Goal: Check status: Check status

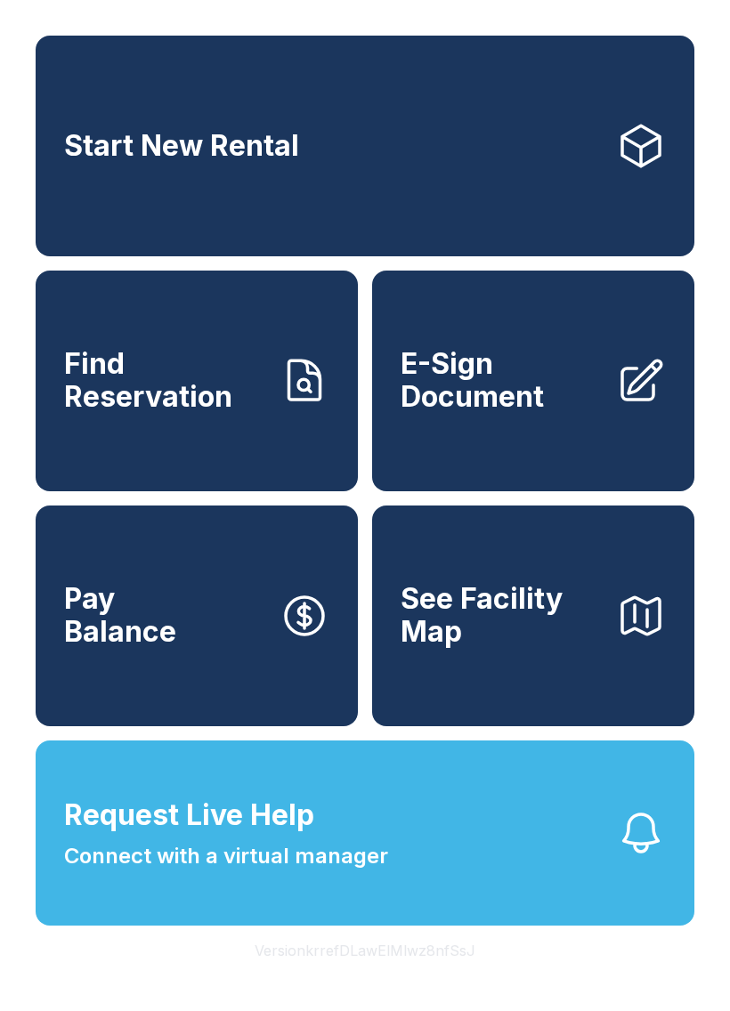
scroll to position [21, 0]
click at [498, 849] on button "Request Live Help Connect with a virtual manager" at bounding box center [365, 833] width 659 height 185
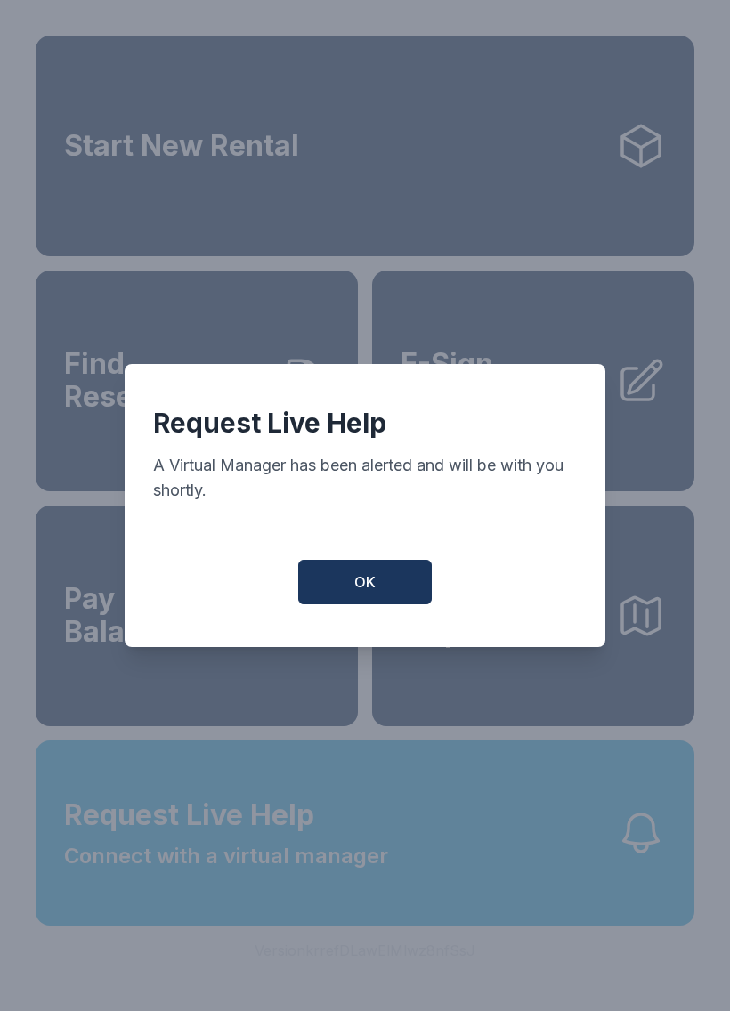
click at [398, 588] on button "OK" at bounding box center [365, 582] width 134 height 45
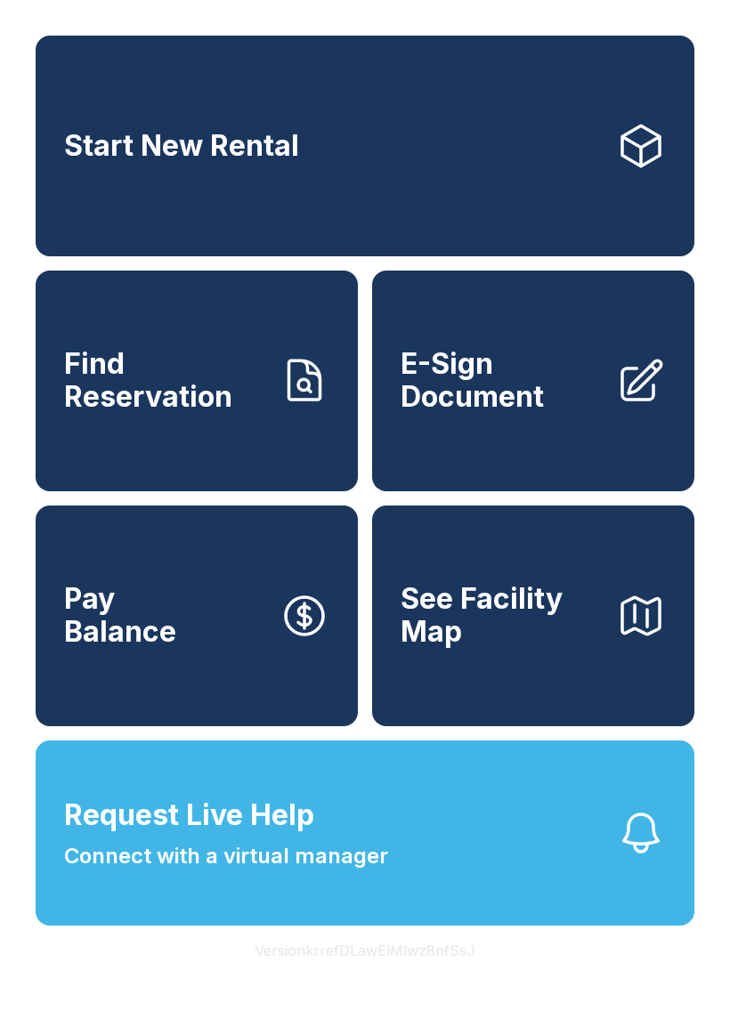
click at [423, 869] on button "Request Live Help Connect with a virtual manager" at bounding box center [365, 833] width 659 height 185
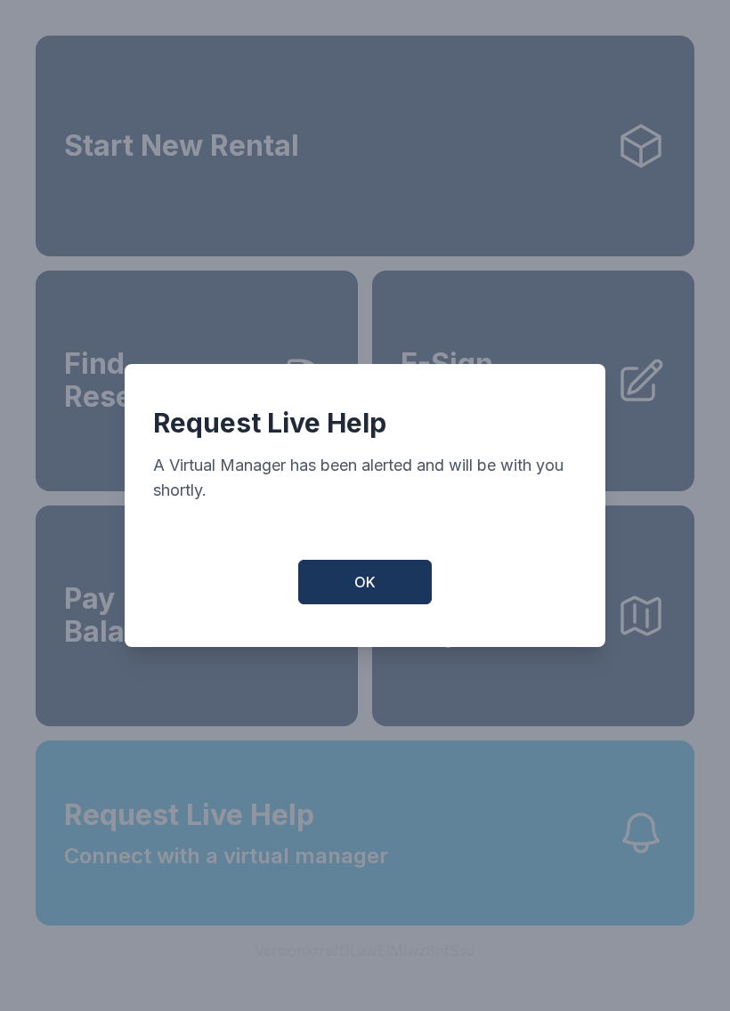
click at [386, 577] on button "OK" at bounding box center [365, 582] width 134 height 45
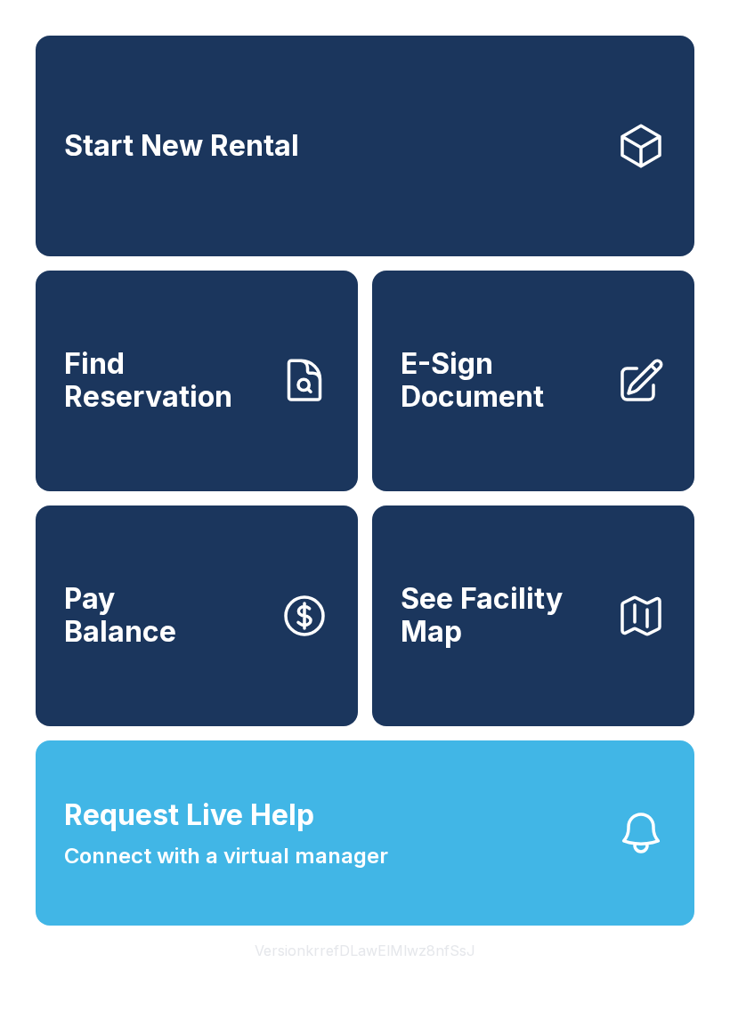
click at [182, 432] on link "Find Reservation" at bounding box center [197, 381] width 322 height 221
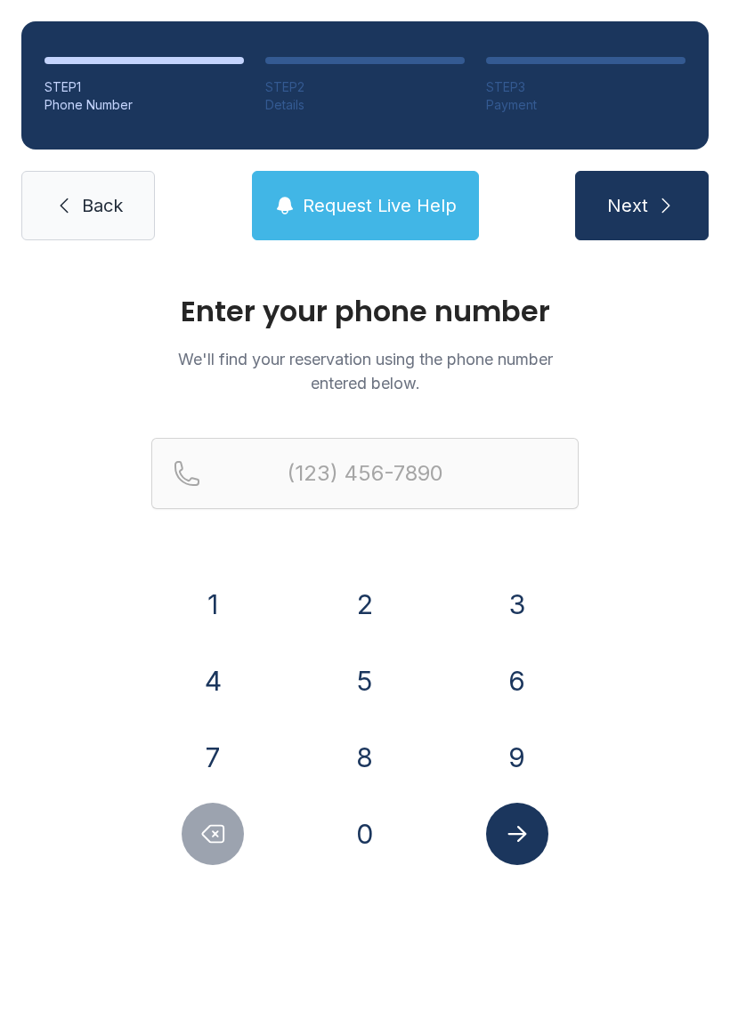
click at [362, 757] on button "8" at bounding box center [365, 757] width 62 height 62
click at [373, 828] on button "0" at bounding box center [365, 834] width 62 height 62
click at [208, 668] on button "4" at bounding box center [213, 681] width 62 height 62
click at [371, 690] on button "5" at bounding box center [365, 681] width 62 height 62
click at [371, 689] on button "5" at bounding box center [365, 681] width 62 height 62
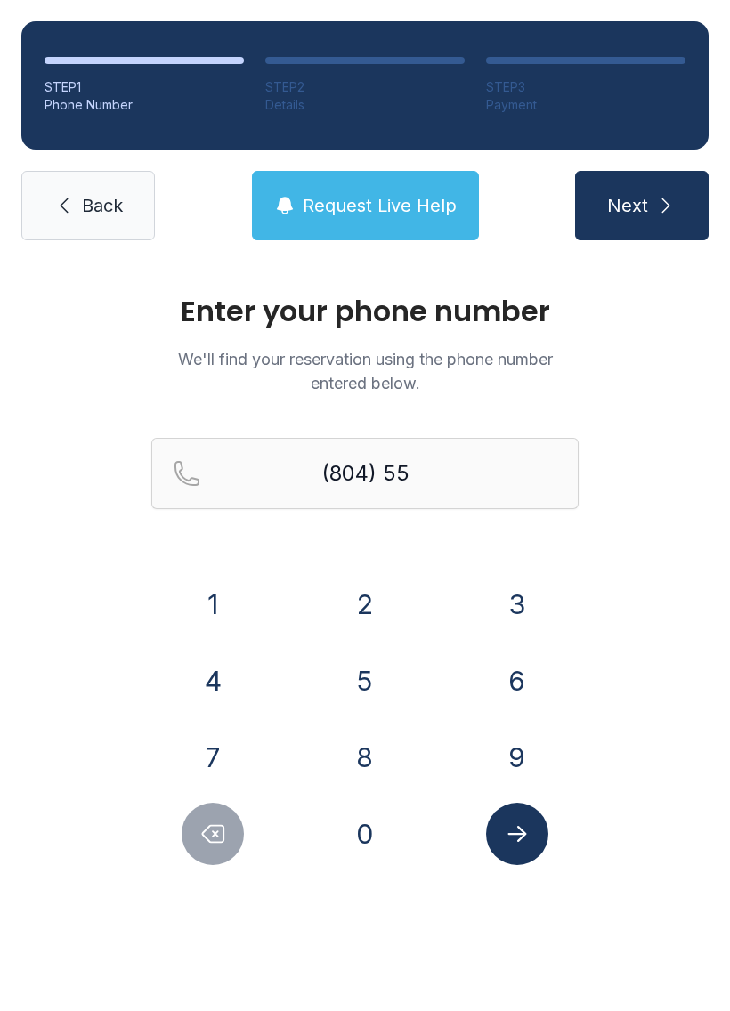
click at [211, 593] on button "1" at bounding box center [213, 604] width 62 height 62
click at [523, 611] on button "3" at bounding box center [517, 604] width 62 height 62
click at [370, 597] on button "2" at bounding box center [365, 604] width 62 height 62
click at [225, 751] on button "7" at bounding box center [213, 757] width 62 height 62
click at [216, 597] on button "1" at bounding box center [213, 604] width 62 height 62
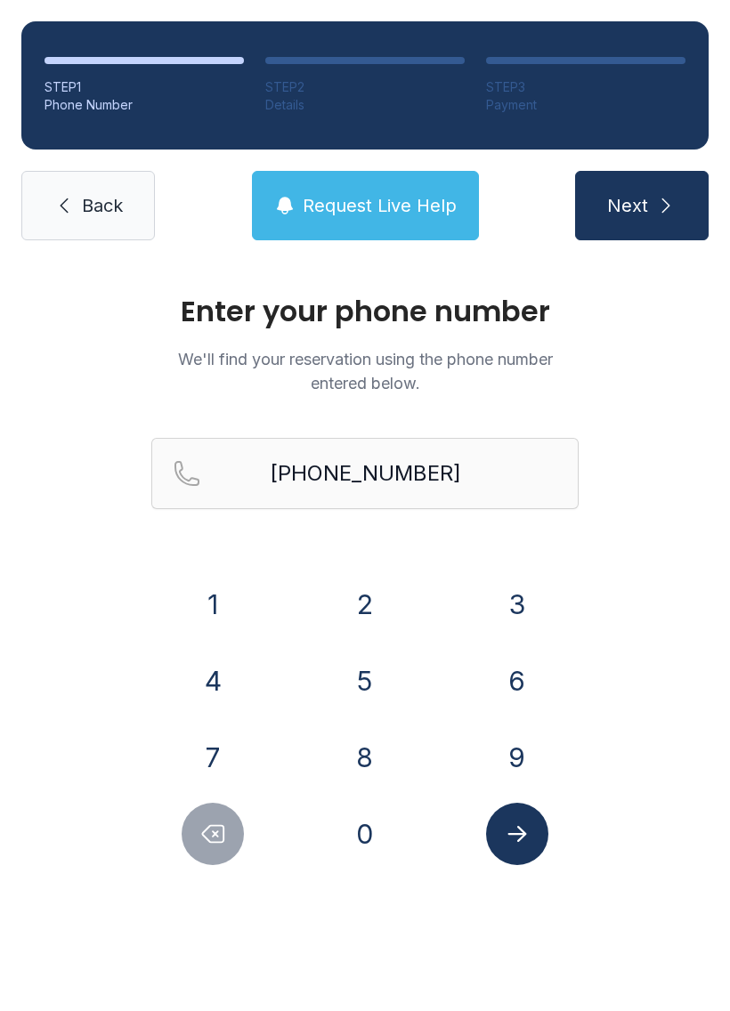
click at [530, 839] on button "Submit lookup form" at bounding box center [517, 834] width 62 height 62
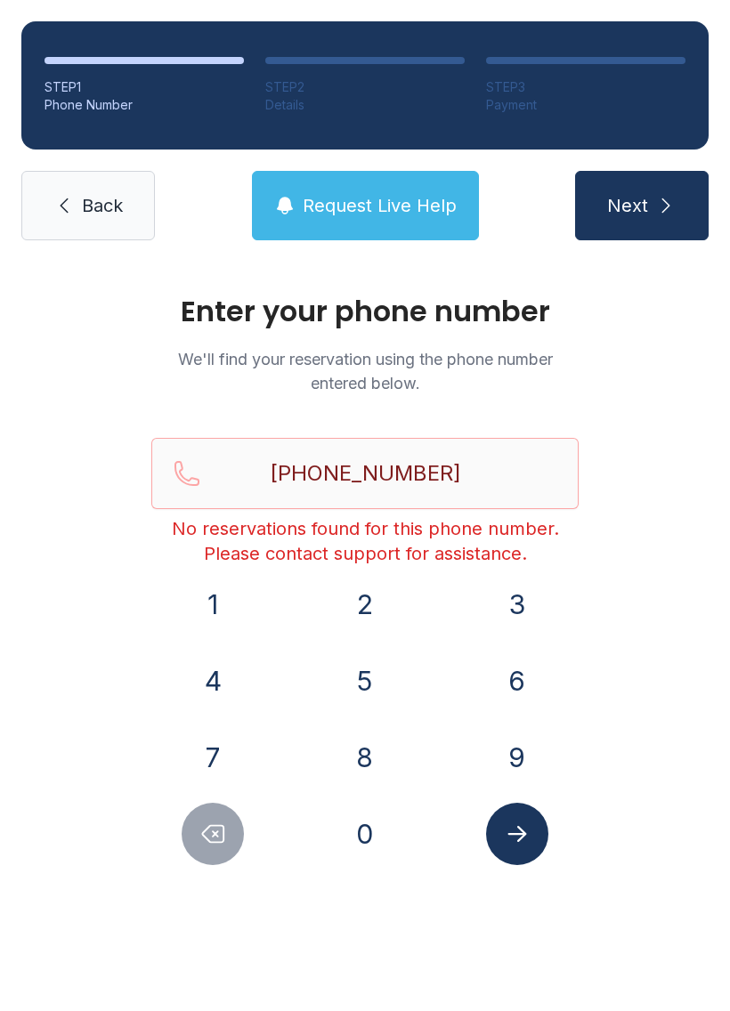
click at [211, 829] on icon "Delete number" at bounding box center [212, 834] width 27 height 27
type input "(804) 551-327"
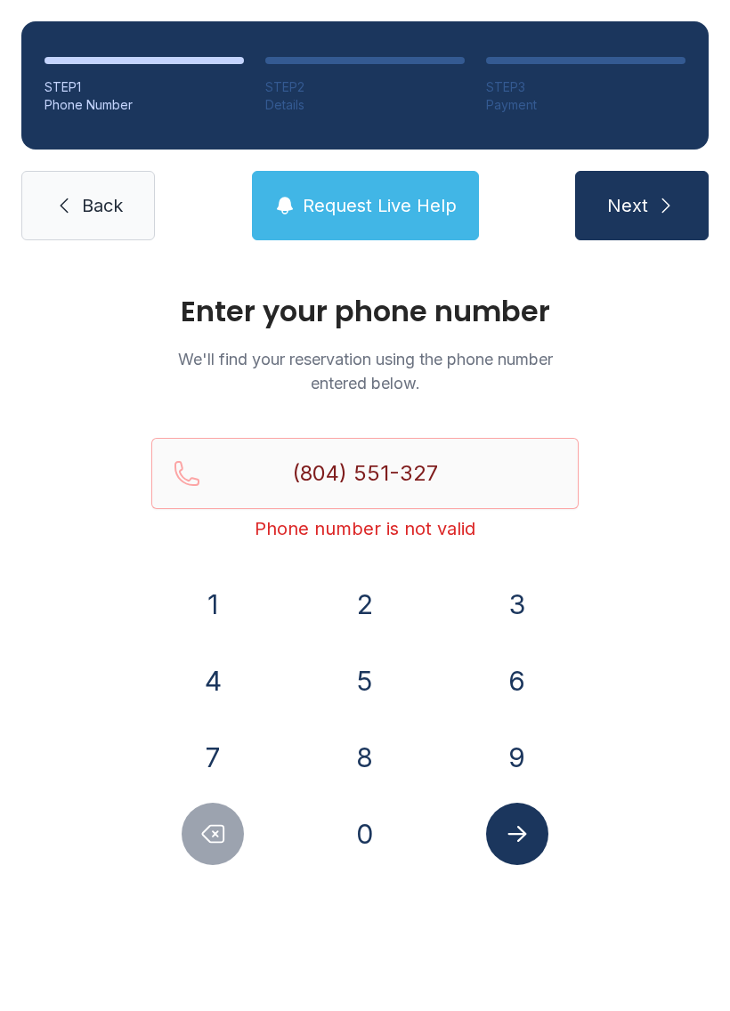
click at [111, 204] on span "Back" at bounding box center [102, 205] width 41 height 25
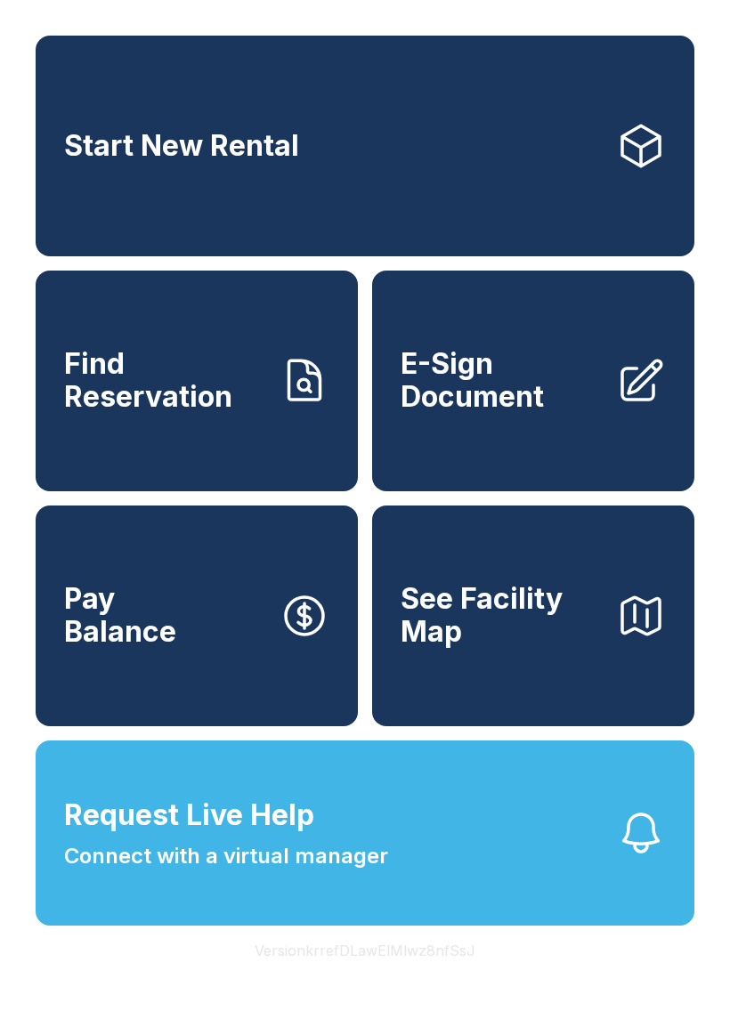
click at [521, 926] on button "Request Live Help Connect with a virtual manager" at bounding box center [365, 833] width 659 height 185
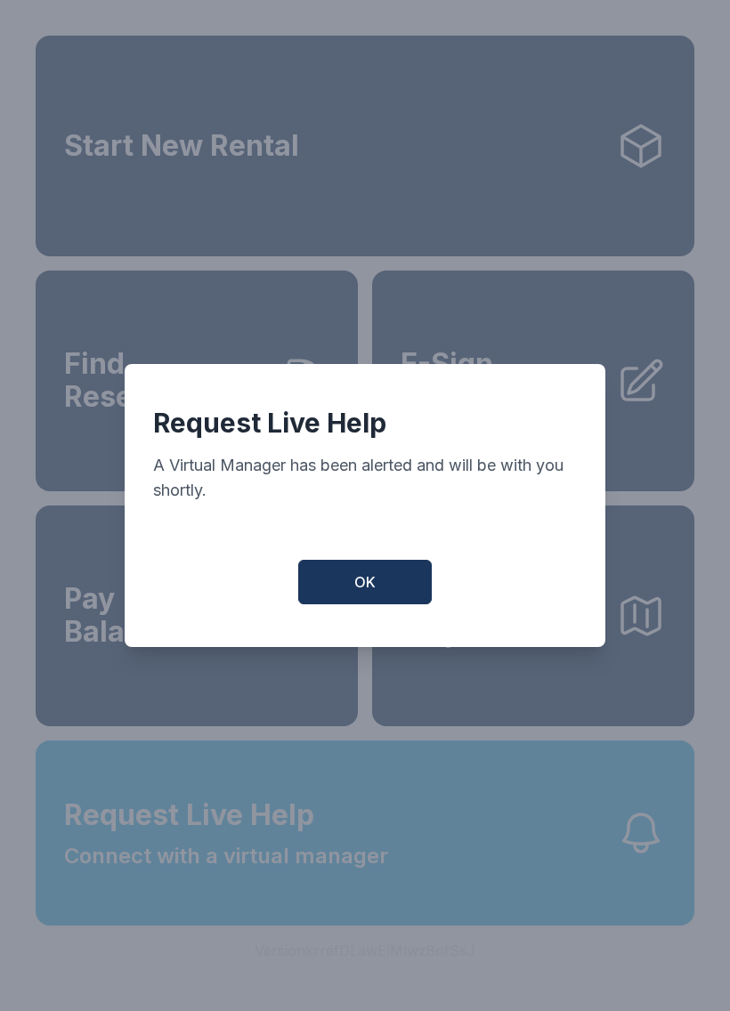
click at [409, 604] on button "OK" at bounding box center [365, 582] width 134 height 45
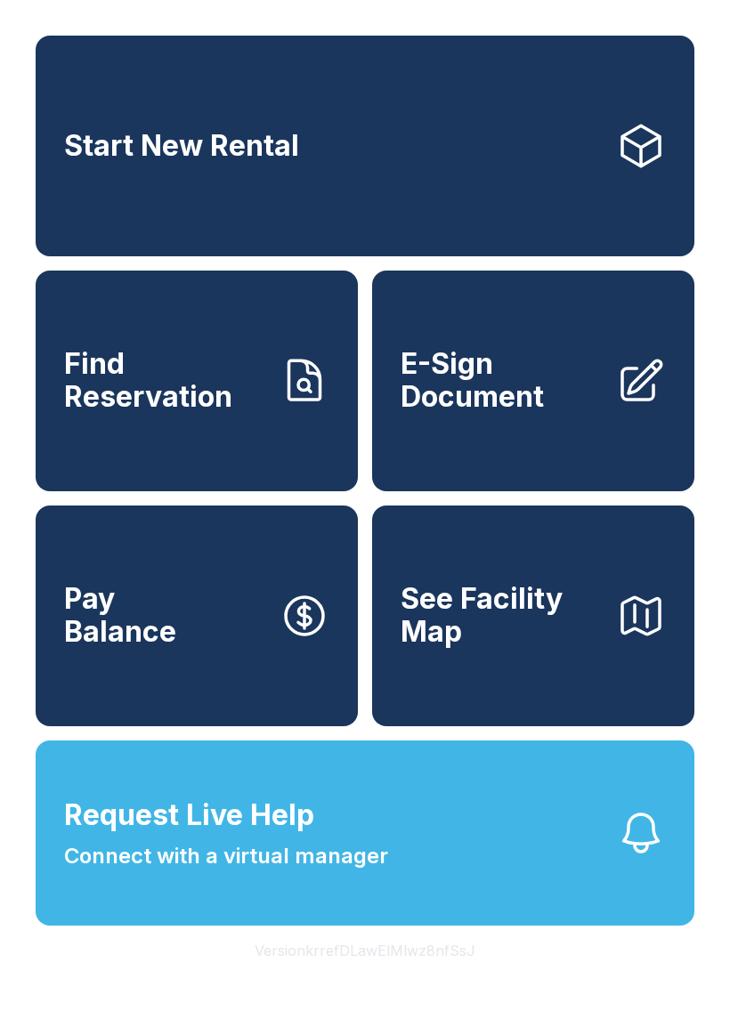
click at [566, 648] on span "See Facility Map" at bounding box center [501, 615] width 201 height 65
click at [453, 842] on button "Request Live Help Connect with a virtual manager" at bounding box center [365, 833] width 659 height 185
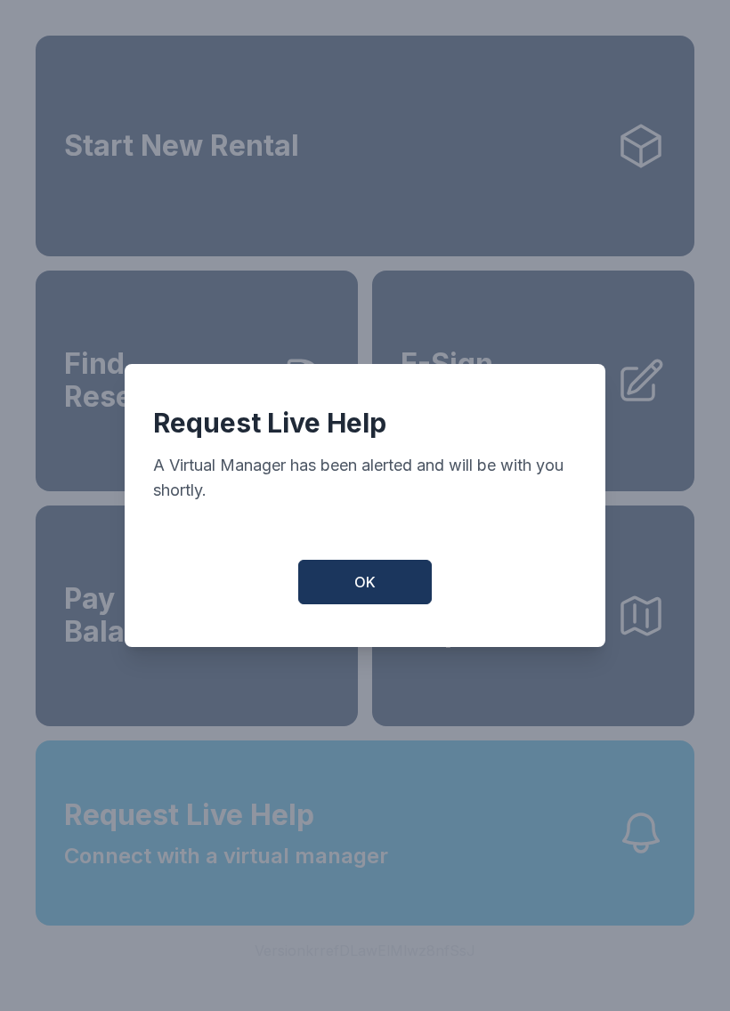
click at [391, 603] on button "OK" at bounding box center [365, 582] width 134 height 45
